Goal: Task Accomplishment & Management: Manage account settings

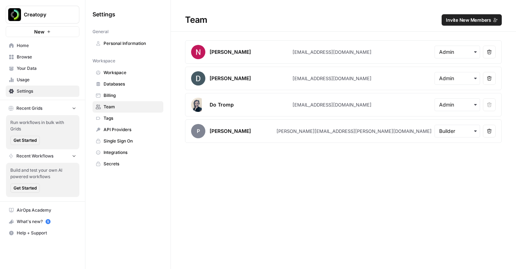
click at [114, 73] on span "Workspace" at bounding box center [132, 72] width 57 height 6
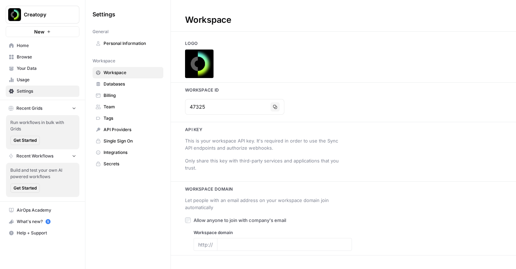
type input "[URL][DOMAIN_NAME]"
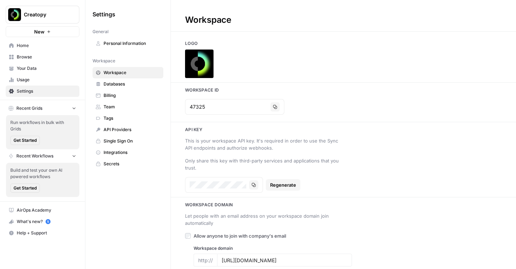
click at [117, 85] on span "Databases" at bounding box center [132, 84] width 57 height 6
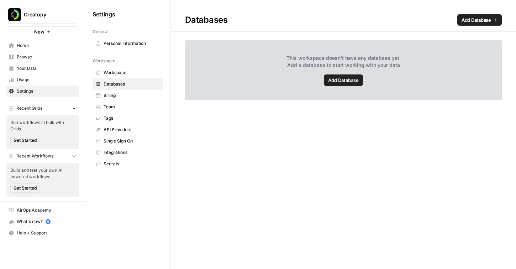
click at [116, 96] on span "Billing" at bounding box center [132, 95] width 57 height 6
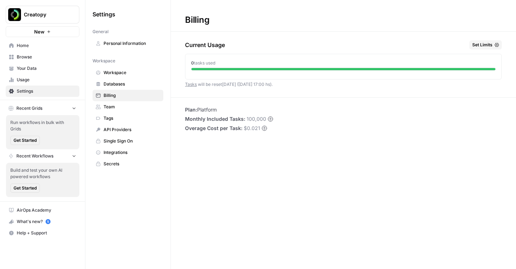
click at [116, 108] on span "Team" at bounding box center [132, 107] width 57 height 6
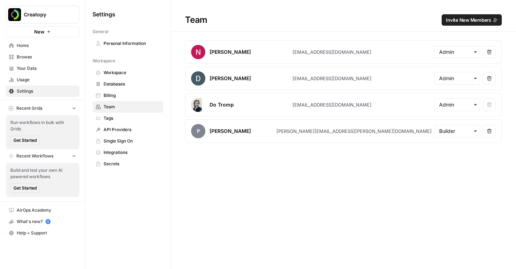
click at [126, 44] on span "Personal Information" at bounding box center [132, 43] width 57 height 6
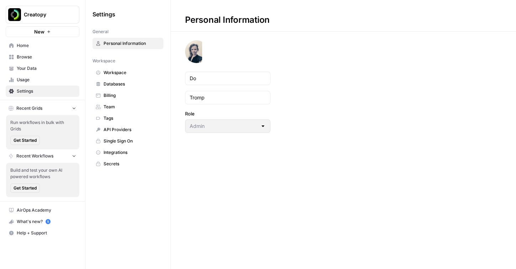
click at [33, 48] on span "Home" at bounding box center [46, 45] width 59 height 6
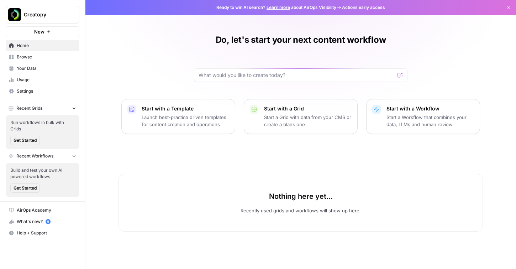
click at [41, 58] on span "Browse" at bounding box center [46, 57] width 59 height 6
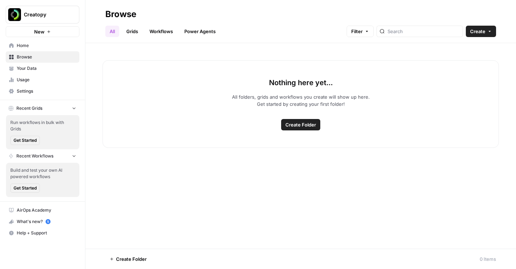
click at [41, 72] on link "Your Data" at bounding box center [43, 68] width 74 height 11
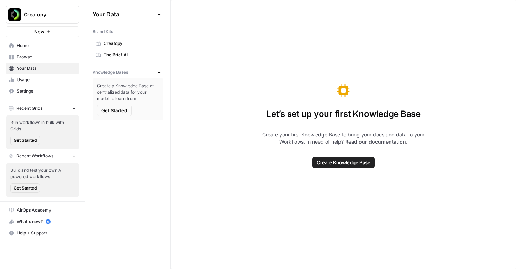
click at [124, 56] on span "The Brief AI" at bounding box center [132, 55] width 57 height 6
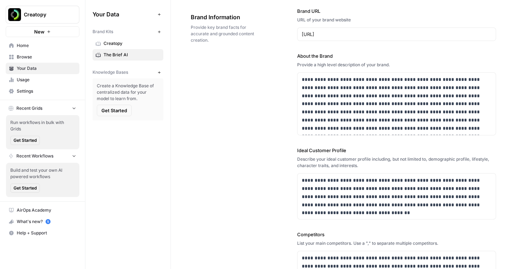
scroll to position [27, 0]
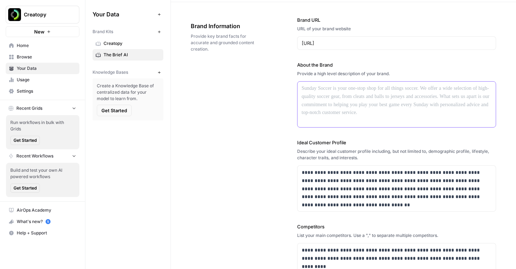
drag, startPoint x: 300, startPoint y: 88, endPoint x: 476, endPoint y: 137, distance: 183.2
click at [476, 137] on div "**********" at bounding box center [396, 195] width 199 height 387
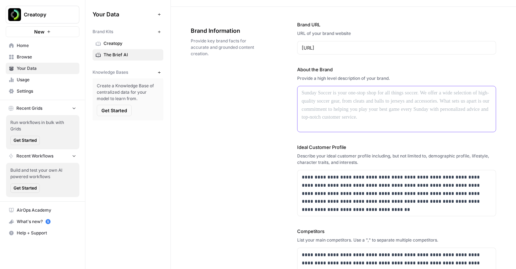
scroll to position [24, 0]
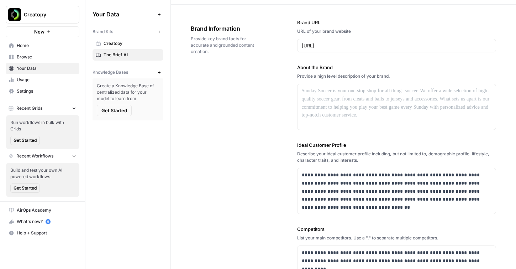
click at [16, 45] on link "Home" at bounding box center [43, 45] width 74 height 11
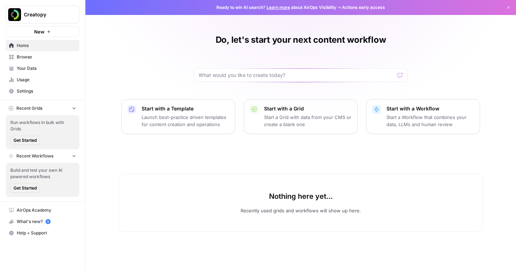
click at [21, 89] on span "Settings" at bounding box center [46, 91] width 59 height 6
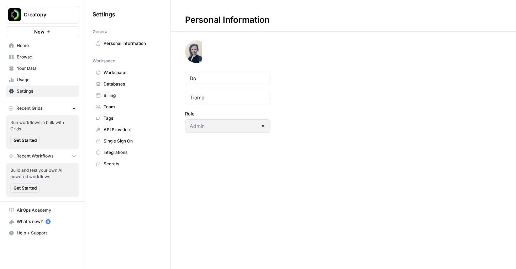
click at [118, 74] on span "Workspace" at bounding box center [132, 72] width 57 height 6
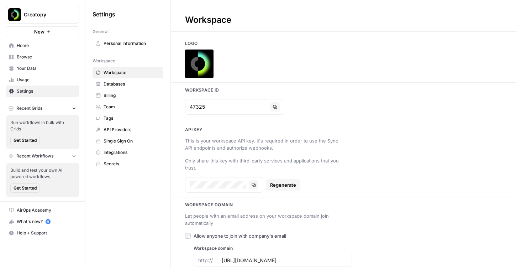
click at [32, 67] on span "Your Data" at bounding box center [46, 68] width 59 height 6
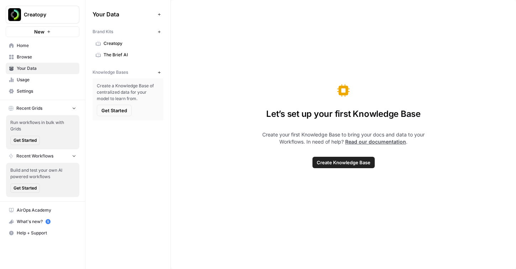
click at [118, 54] on span "The Brief AI" at bounding box center [132, 55] width 57 height 6
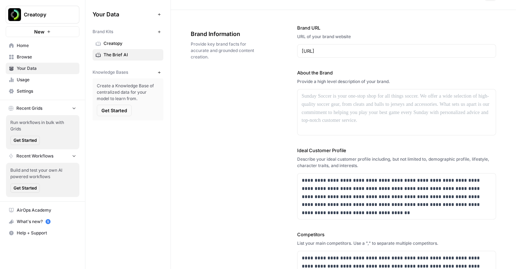
scroll to position [21, 0]
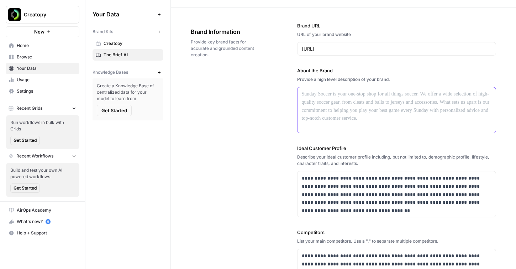
click at [315, 94] on p at bounding box center [397, 94] width 190 height 8
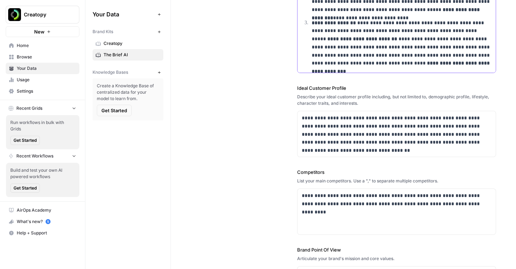
scroll to position [131, 0]
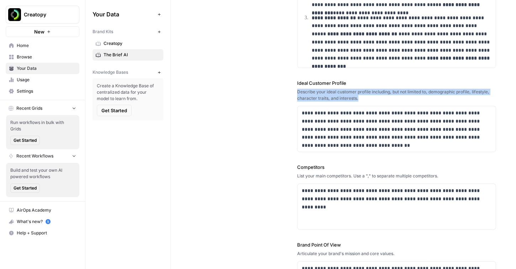
copy div "Describe your ideal customer profile including, but not limited to, demographic…"
drag, startPoint x: 293, startPoint y: 93, endPoint x: 365, endPoint y: 98, distance: 71.7
click at [365, 98] on div "**********" at bounding box center [343, 114] width 305 height 433
copy div "Describe your ideal customer profile including, but not limited to, demographic…"
click at [315, 125] on p "**********" at bounding box center [397, 125] width 190 height 32
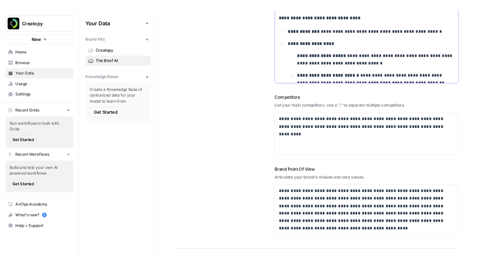
scroll to position [259, 0]
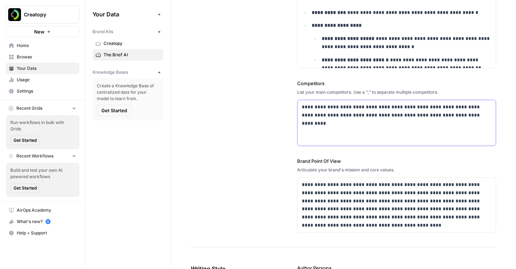
click at [318, 128] on div "**********" at bounding box center [396, 123] width 199 height 46
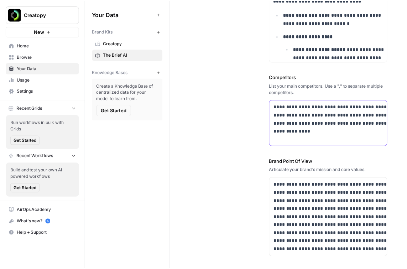
scroll to position [198, 0]
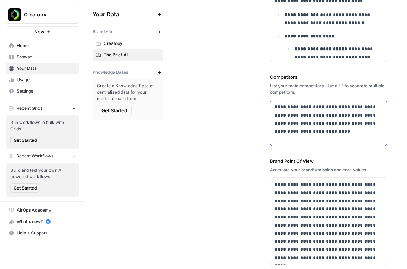
click at [319, 133] on p "**********" at bounding box center [328, 119] width 108 height 32
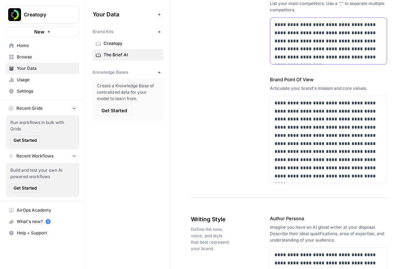
scroll to position [356, 0]
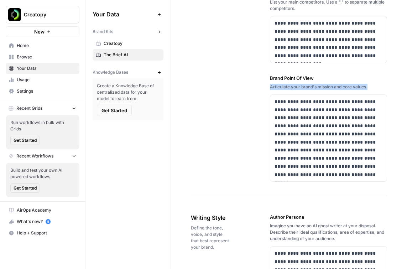
copy div "Articulate your brand's mission and core values."
drag, startPoint x: 266, startPoint y: 88, endPoint x: 373, endPoint y: 91, distance: 107.5
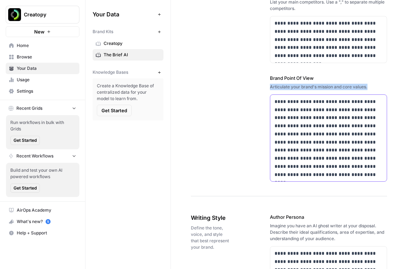
click at [293, 111] on p "**********" at bounding box center [328, 137] width 108 height 81
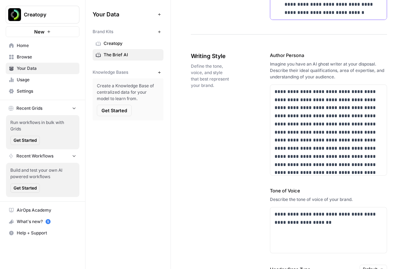
scroll to position [524, 0]
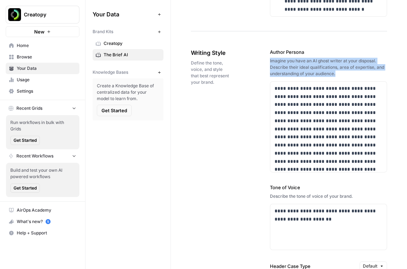
drag, startPoint x: 267, startPoint y: 62, endPoint x: 340, endPoint y: 70, distance: 74.2
click at [340, 70] on div "**********" at bounding box center [289, 254] width 196 height 440
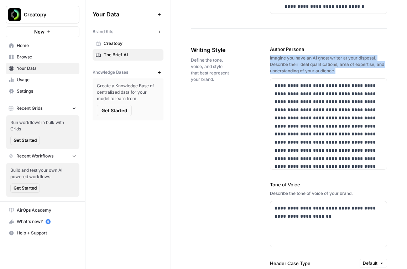
scroll to position [529, 0]
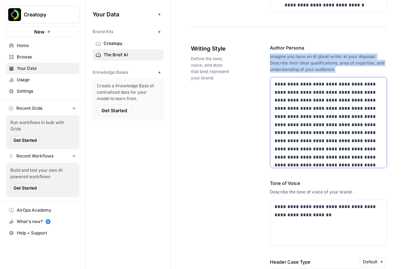
click at [310, 127] on p "**********" at bounding box center [328, 124] width 108 height 89
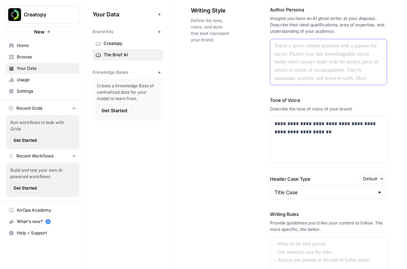
scroll to position [567, 0]
click at [299, 134] on p "**********" at bounding box center [328, 127] width 108 height 16
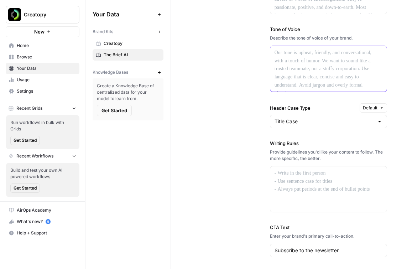
scroll to position [640, 0]
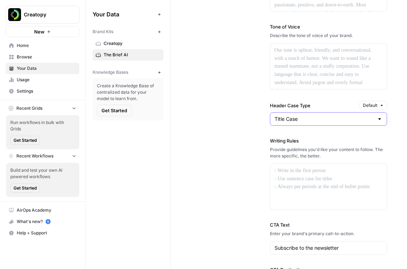
click at [319, 118] on input "Title Case" at bounding box center [323, 118] width 99 height 7
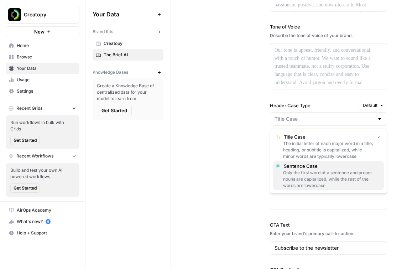
click at [308, 173] on div "Only the first word of a sentence and proper nouns are capitalized, while the r…" at bounding box center [328, 178] width 105 height 19
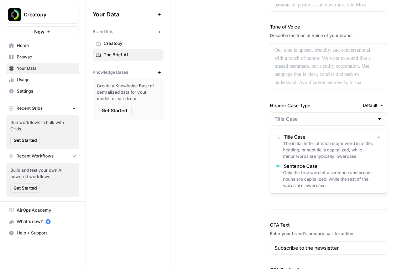
type input "Sentence Case"
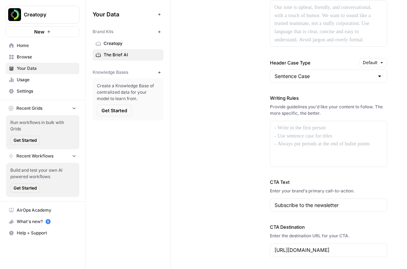
scroll to position [688, 0]
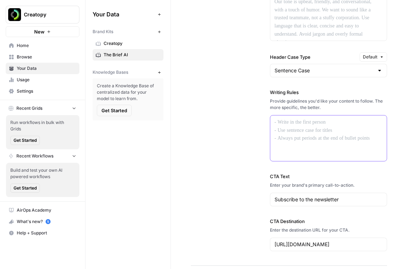
click at [296, 134] on div at bounding box center [328, 138] width 116 height 46
click at [292, 127] on div at bounding box center [328, 138] width 116 height 46
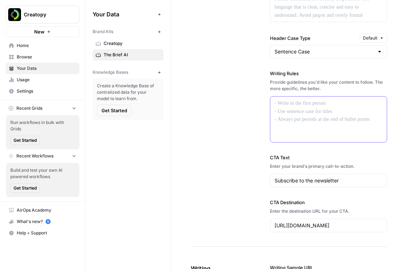
scroll to position [708, 0]
click at [301, 122] on div at bounding box center [328, 119] width 116 height 46
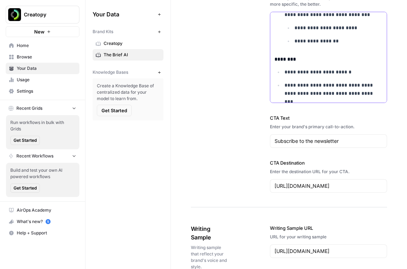
scroll to position [796, 0]
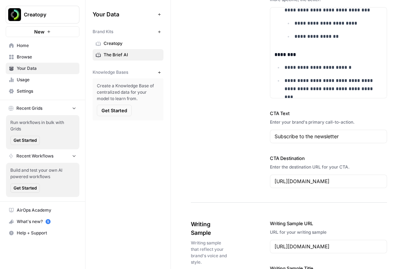
click at [355, 132] on div "Subscribe to the newsletter" at bounding box center [328, 137] width 117 height 14
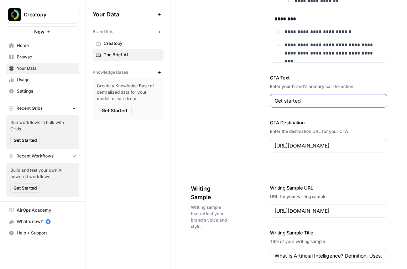
scroll to position [833, 0]
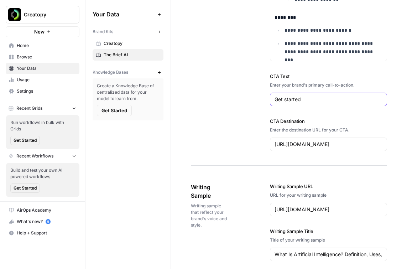
type input "Get started"
click at [326, 144] on input "[URL][DOMAIN_NAME]" at bounding box center [328, 144] width 108 height 7
type input "[URL]"
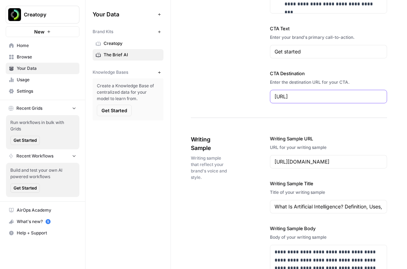
scroll to position [884, 0]
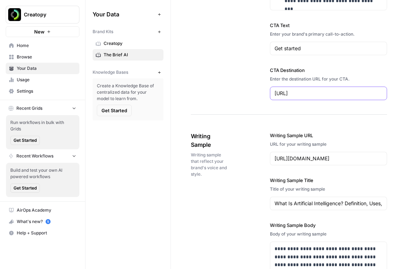
click at [344, 92] on input "[URL]" at bounding box center [328, 93] width 108 height 7
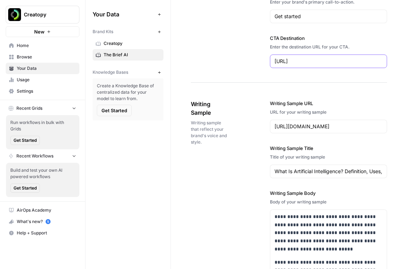
scroll to position [920, 0]
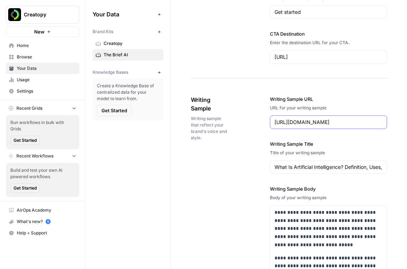
click at [306, 122] on input "[URL][DOMAIN_NAME]" at bounding box center [328, 121] width 108 height 7
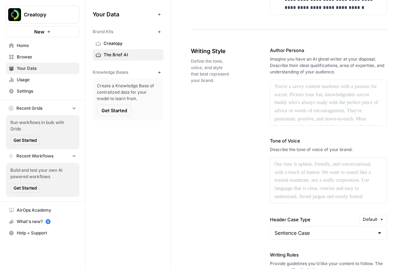
scroll to position [525, 0]
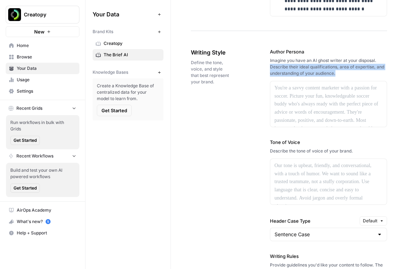
drag, startPoint x: 267, startPoint y: 63, endPoint x: 337, endPoint y: 73, distance: 70.4
click at [337, 73] on div "**********" at bounding box center [289, 254] width 196 height 440
click at [253, 64] on div "**********" at bounding box center [289, 254] width 196 height 440
copy div "Imagine you have an AI ghost writer at your disposal. Describe their ideal qual…"
drag, startPoint x: 266, startPoint y: 60, endPoint x: 343, endPoint y: 75, distance: 78.6
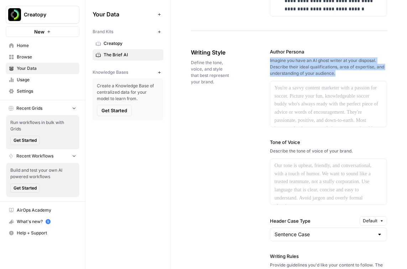
click at [343, 75] on div "**********" at bounding box center [289, 254] width 196 height 440
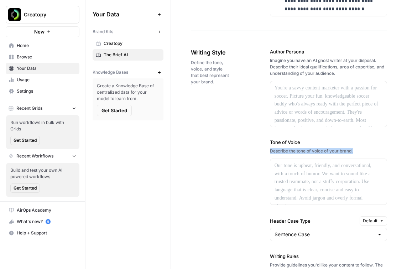
copy div "Describe the tone of voice of your brand."
drag, startPoint x: 261, startPoint y: 151, endPoint x: 361, endPoint y: 151, distance: 100.0
click at [361, 151] on div "**********" at bounding box center [289, 254] width 196 height 440
copy div "Describe the tone of voice of your brand."
click at [281, 171] on div at bounding box center [328, 182] width 116 height 46
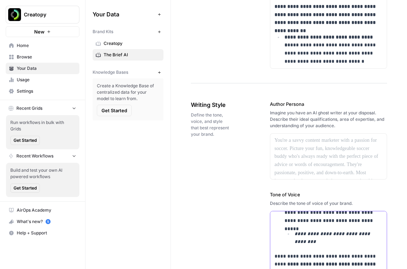
scroll to position [471, 0]
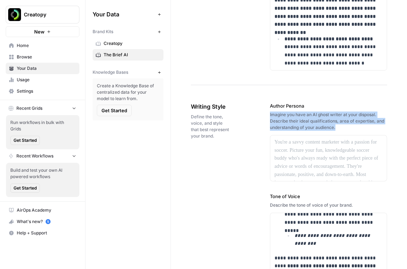
drag, startPoint x: 266, startPoint y: 114, endPoint x: 350, endPoint y: 128, distance: 85.0
copy div "Imagine you have an AI ghost writer at your disposal. Describe their ideal qual…"
click at [284, 147] on div at bounding box center [328, 158] width 116 height 46
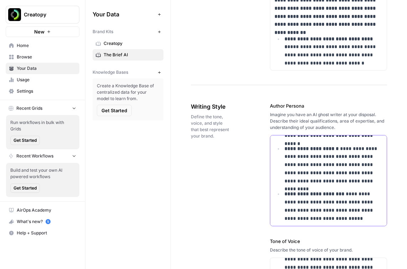
scroll to position [1095, 0]
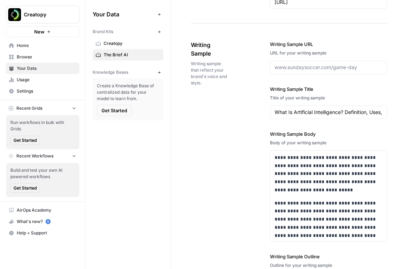
scroll to position [1060, 0]
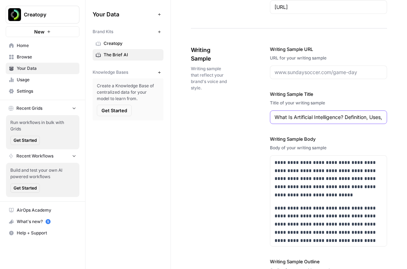
click at [282, 116] on input "What Is Artificial Intelligence? Definition, Uses, and Types" at bounding box center [328, 116] width 108 height 7
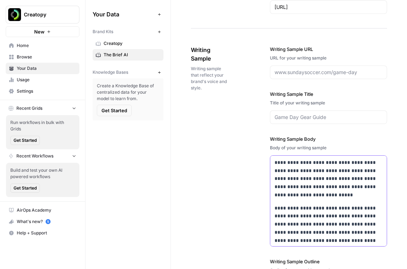
click at [291, 179] on p "**********" at bounding box center [328, 178] width 108 height 41
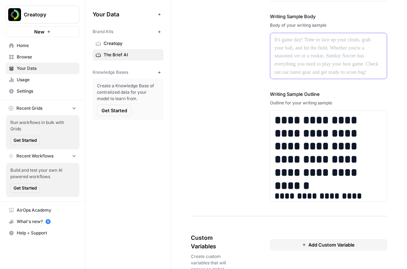
scroll to position [1185, 0]
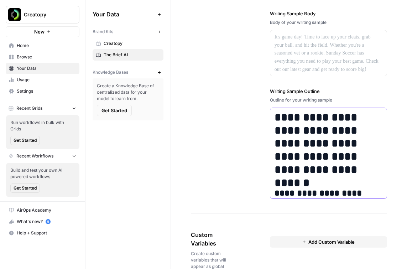
click at [301, 148] on h1 "**********" at bounding box center [328, 143] width 108 height 65
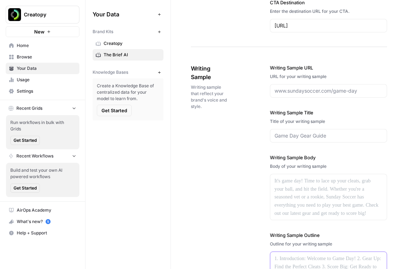
scroll to position [1041, 0]
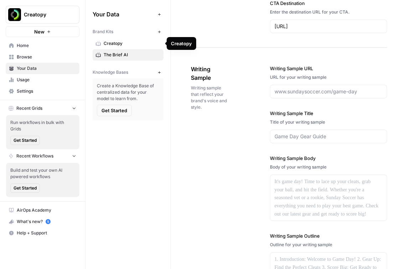
click at [127, 42] on span "Creatopy" at bounding box center [132, 43] width 57 height 6
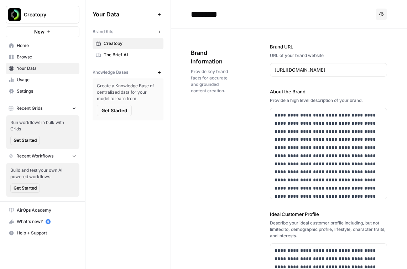
click at [382, 14] on icon "button" at bounding box center [381, 14] width 4 height 4
click at [362, 50] on span "Delete" at bounding box center [366, 46] width 23 height 7
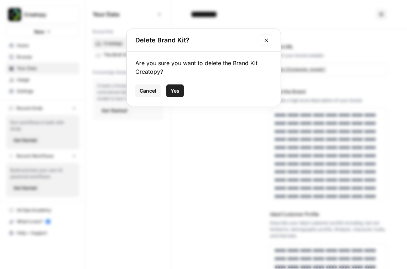
click at [178, 94] on span "Yes" at bounding box center [174, 90] width 9 height 7
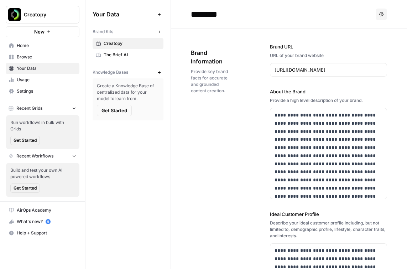
click at [120, 54] on span "The Brief AI" at bounding box center [132, 55] width 57 height 6
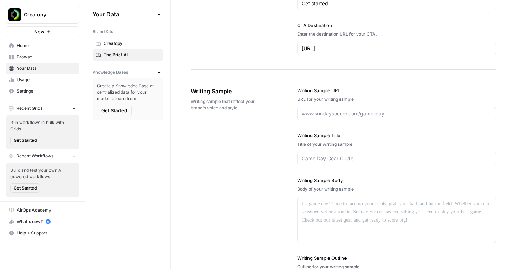
scroll to position [987, 0]
